Goal: Task Accomplishment & Management: Manage account settings

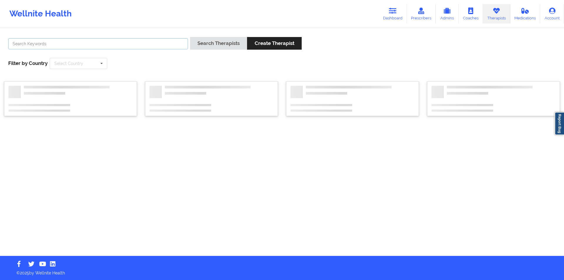
click at [142, 45] on input "text" at bounding box center [98, 43] width 180 height 11
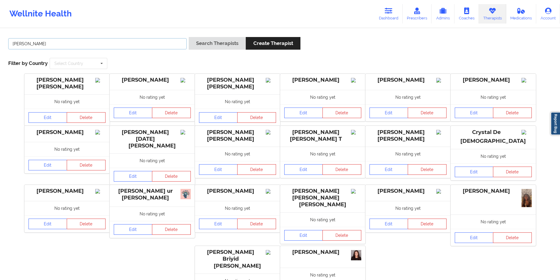
type input "[PERSON_NAME]"
click at [189, 37] on button "Search Therapists" at bounding box center [217, 43] width 57 height 13
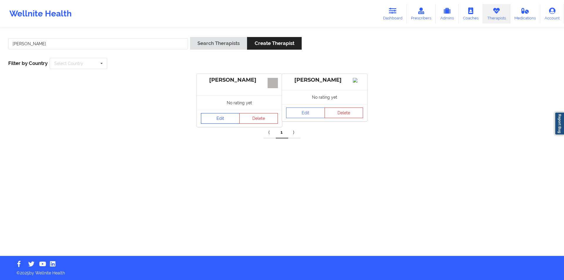
click at [226, 115] on link "Edit" at bounding box center [220, 118] width 39 height 11
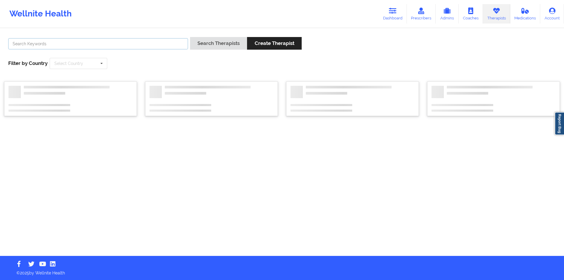
click at [31, 43] on input "text" at bounding box center [98, 43] width 180 height 11
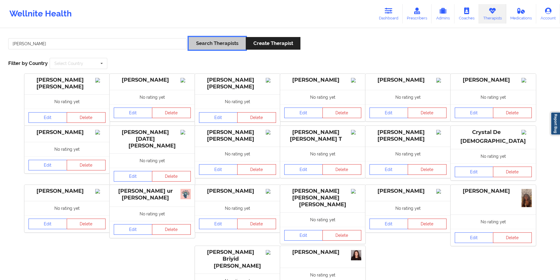
click at [215, 43] on button "Search Therapists" at bounding box center [217, 43] width 57 height 13
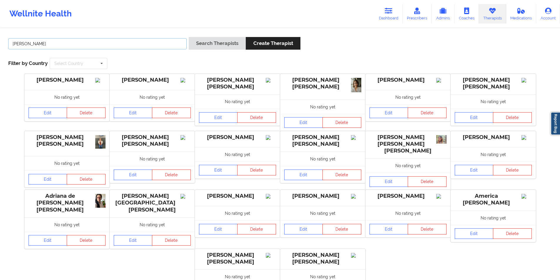
click at [132, 42] on input "[PERSON_NAME]" at bounding box center [97, 43] width 178 height 11
click at [22, 44] on input "almahern" at bounding box center [97, 43] width 178 height 11
type input "[PERSON_NAME]"
click at [221, 44] on button "Search Therapists" at bounding box center [217, 43] width 57 height 13
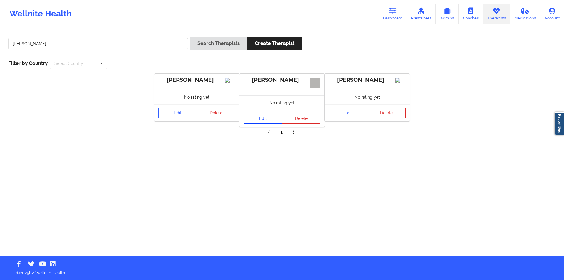
click at [265, 118] on link "Edit" at bounding box center [263, 118] width 39 height 11
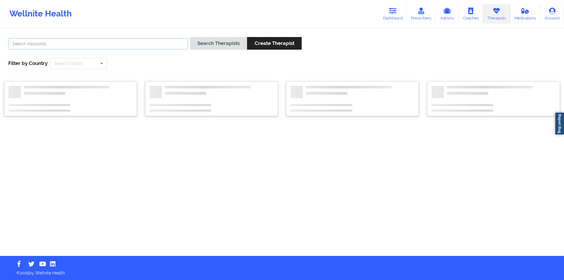
click at [46, 44] on input "text" at bounding box center [98, 43] width 180 height 11
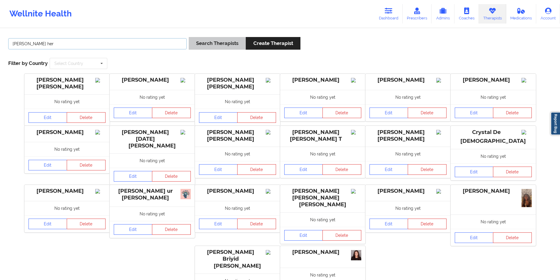
type input "[PERSON_NAME] her"
click at [212, 42] on button "Search Therapists" at bounding box center [217, 43] width 57 height 13
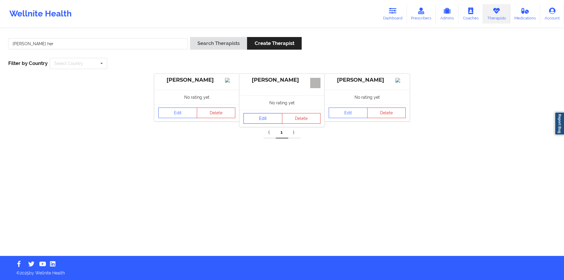
click at [260, 120] on link "Edit" at bounding box center [263, 118] width 39 height 11
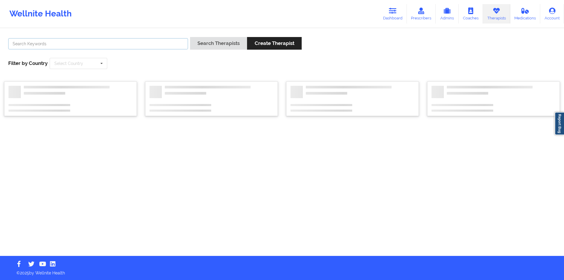
click at [60, 41] on input "text" at bounding box center [98, 43] width 180 height 11
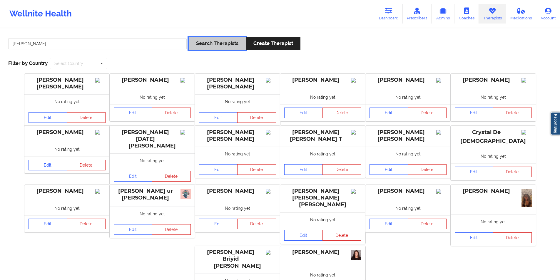
click at [209, 40] on button "Search Therapists" at bounding box center [217, 43] width 57 height 13
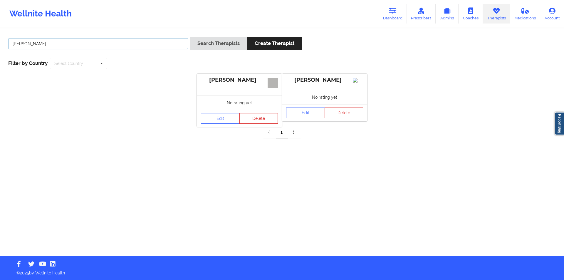
click at [46, 45] on input "[PERSON_NAME]" at bounding box center [98, 43] width 180 height 11
type input "[PERSON_NAME]"
click at [214, 42] on button "Search Therapists" at bounding box center [218, 43] width 57 height 13
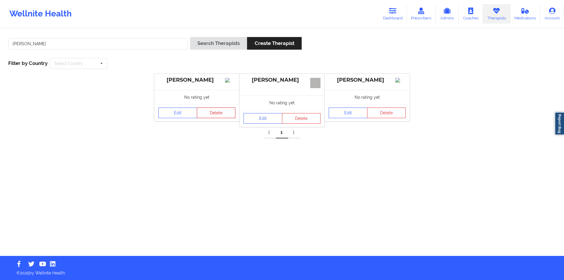
click at [213, 118] on button "Delete" at bounding box center [216, 113] width 39 height 11
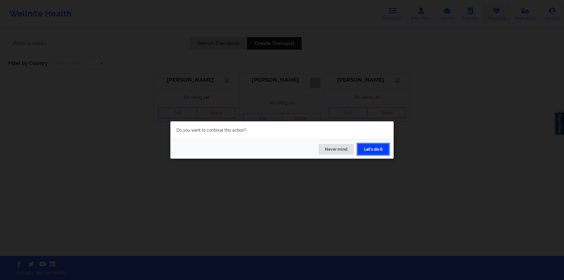
click at [380, 149] on button "Let's do it" at bounding box center [373, 149] width 31 height 11
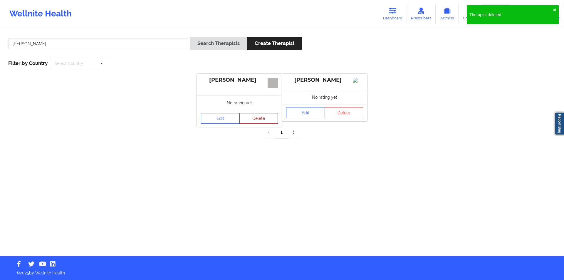
click at [264, 118] on button "Delete" at bounding box center [259, 118] width 39 height 11
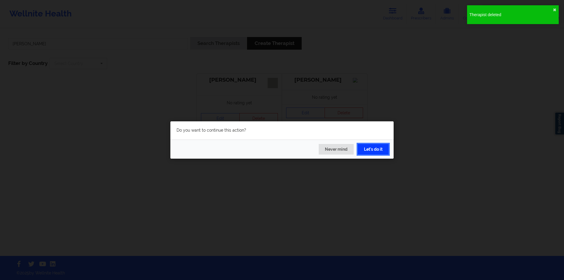
click at [373, 147] on button "Let's do it" at bounding box center [373, 149] width 31 height 11
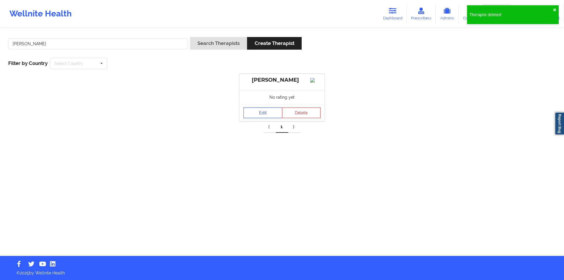
click at [269, 117] on link "Edit" at bounding box center [263, 113] width 39 height 11
